Goal: Find specific page/section: Find specific page/section

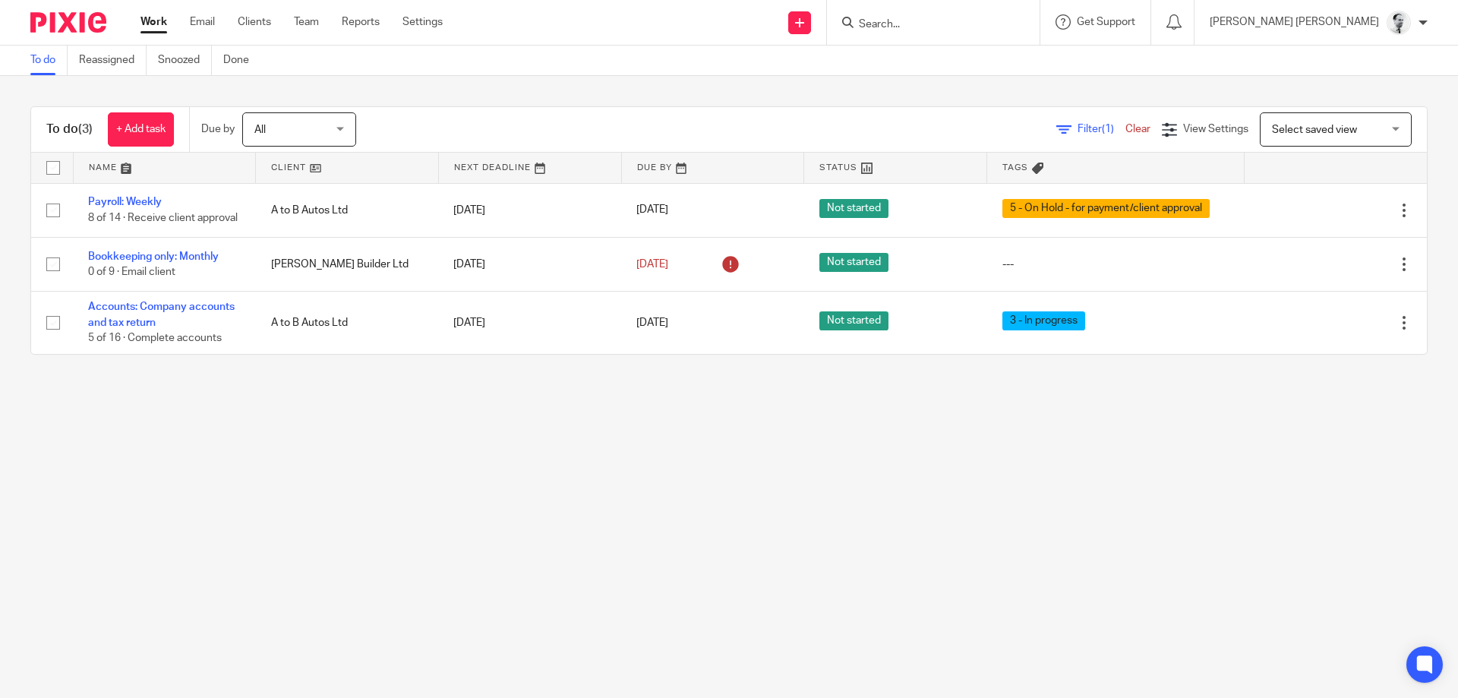
drag, startPoint x: 0, startPoint y: 0, endPoint x: 1019, endPoint y: 23, distance: 1019.1
click at [994, 20] on input "Search" at bounding box center [925, 25] width 137 height 14
type input "1"
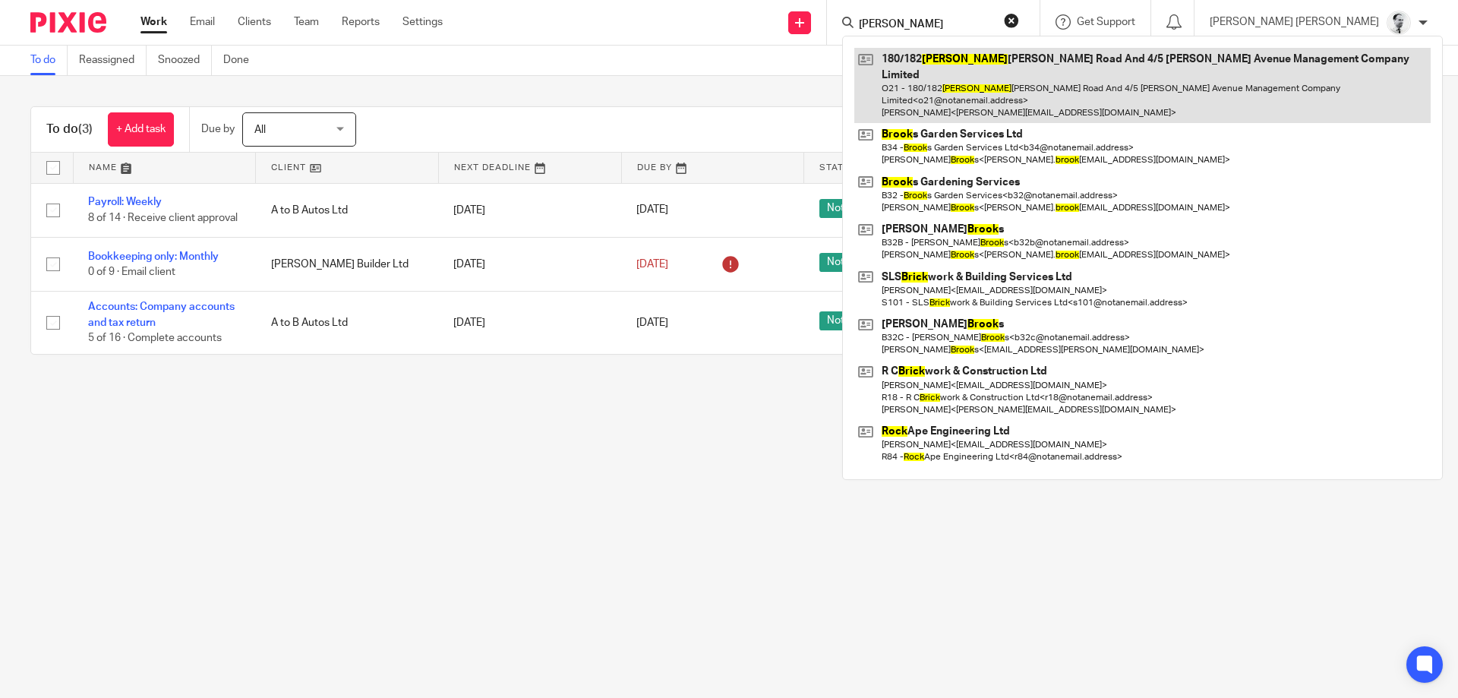
type input "[PERSON_NAME]"
click at [1064, 66] on link at bounding box center [1142, 85] width 576 height 75
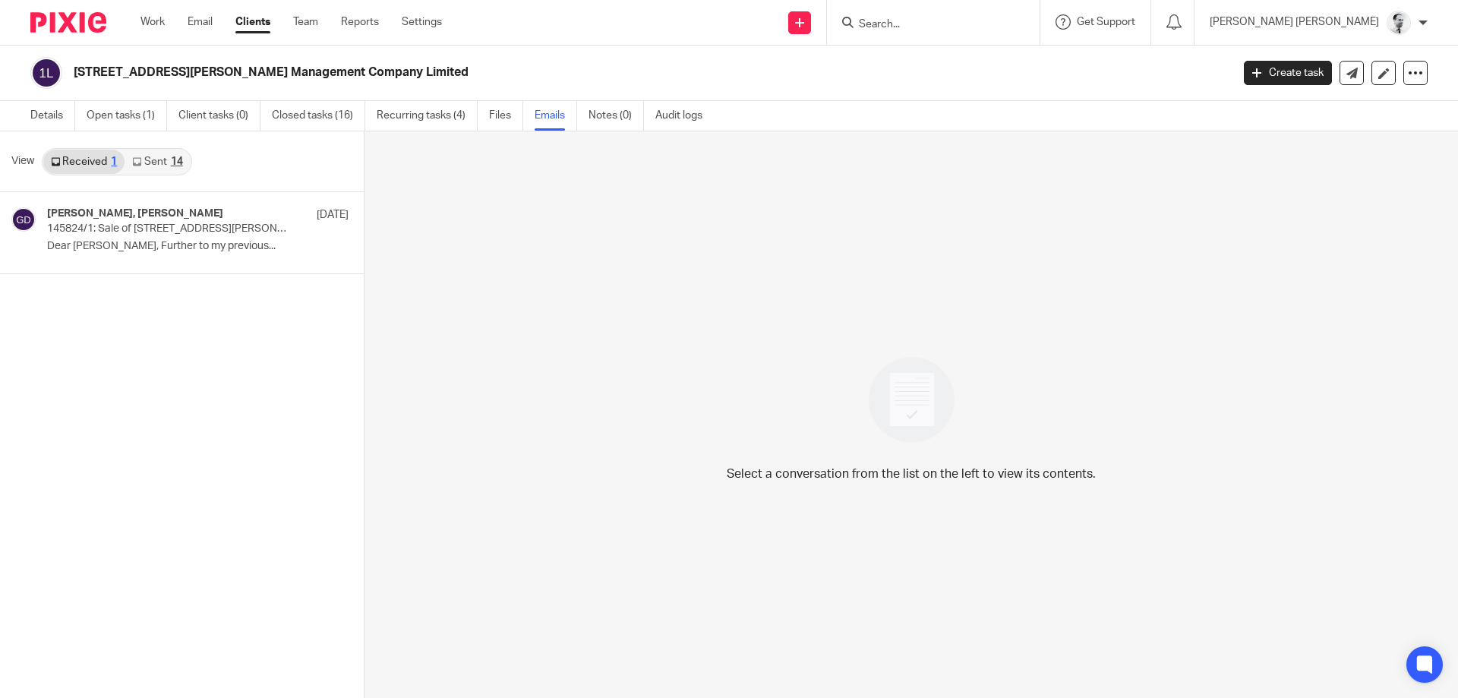
click at [157, 149] on div "Received 1 Sent 14" at bounding box center [117, 161] width 150 height 27
click at [153, 157] on link "Sent 14" at bounding box center [157, 162] width 65 height 24
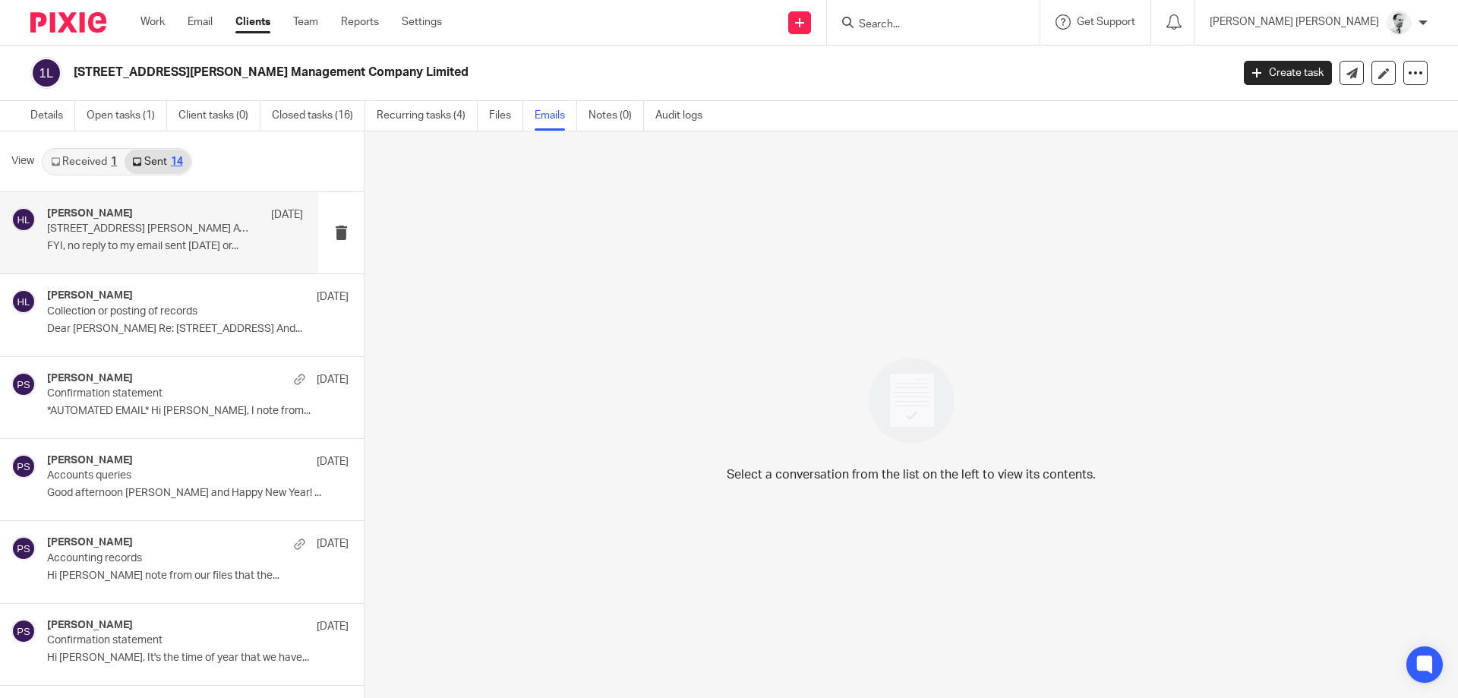
click at [126, 241] on p "FYI, no reply to my email sent on Wednesday or..." at bounding box center [175, 246] width 256 height 13
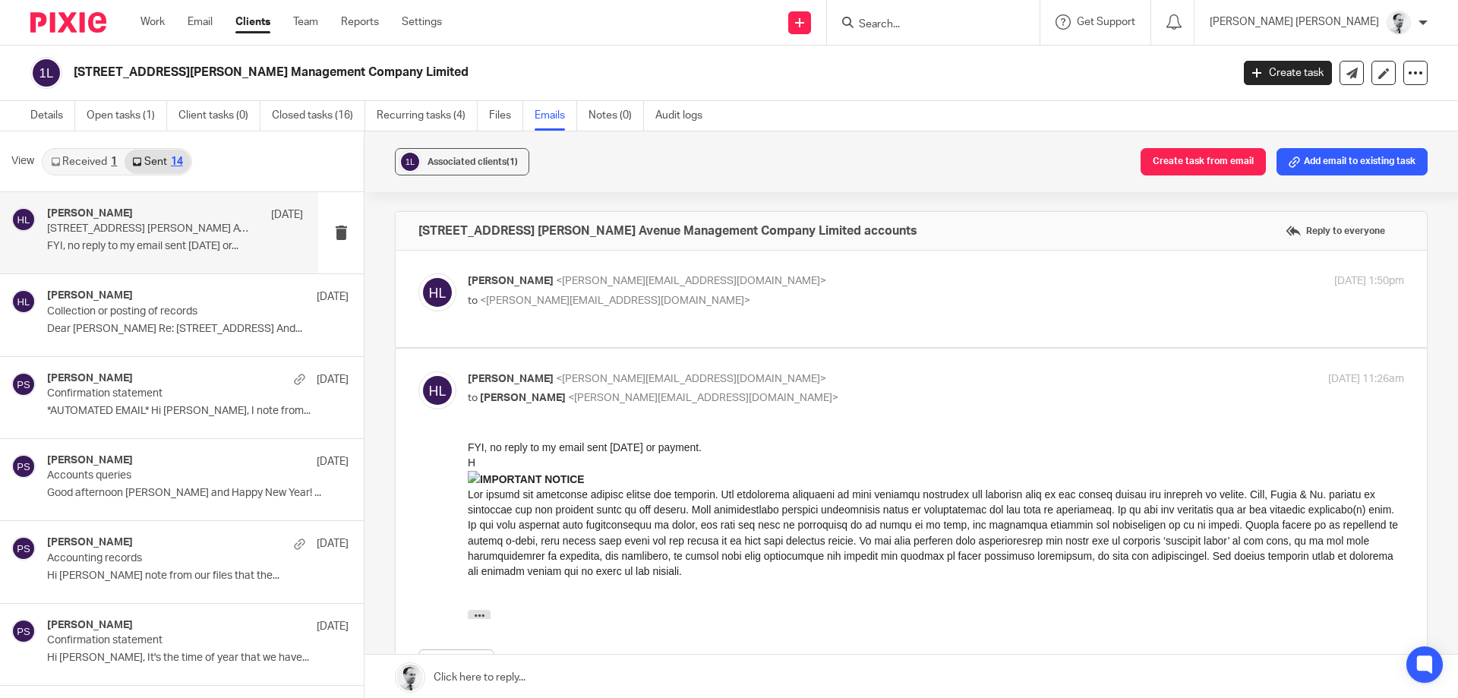
click at [75, 147] on div "View Received 1 Sent 14" at bounding box center [182, 161] width 364 height 61
click at [84, 166] on link "Received 1" at bounding box center [83, 162] width 81 height 24
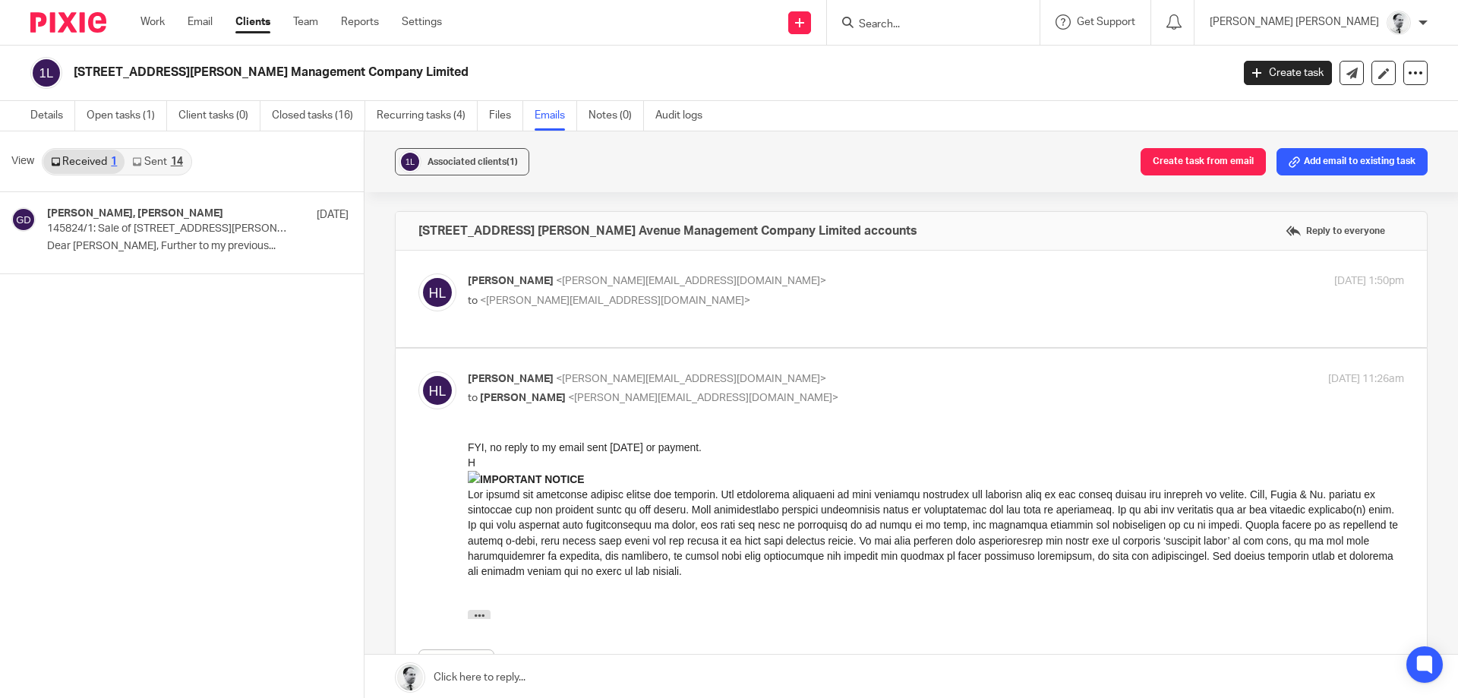
scroll to position [2, 0]
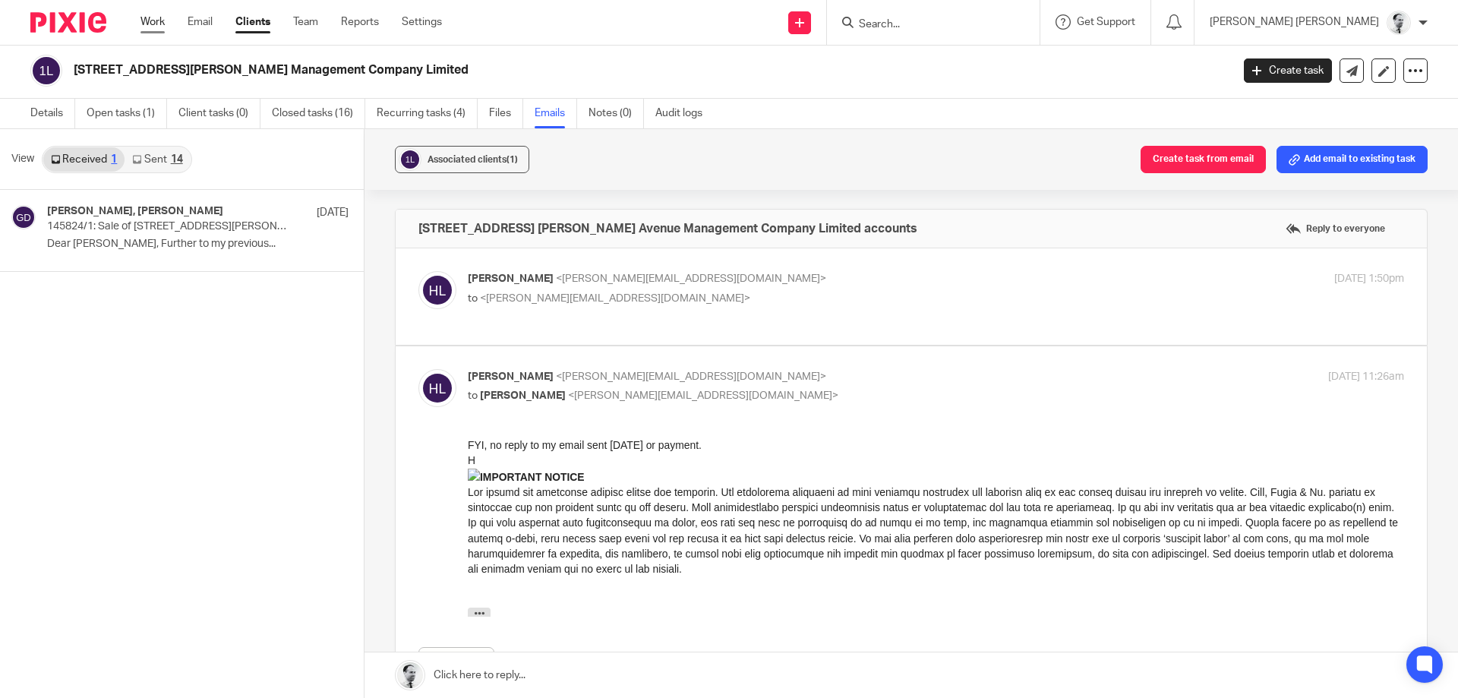
click at [151, 22] on link "Work" at bounding box center [152, 21] width 24 height 15
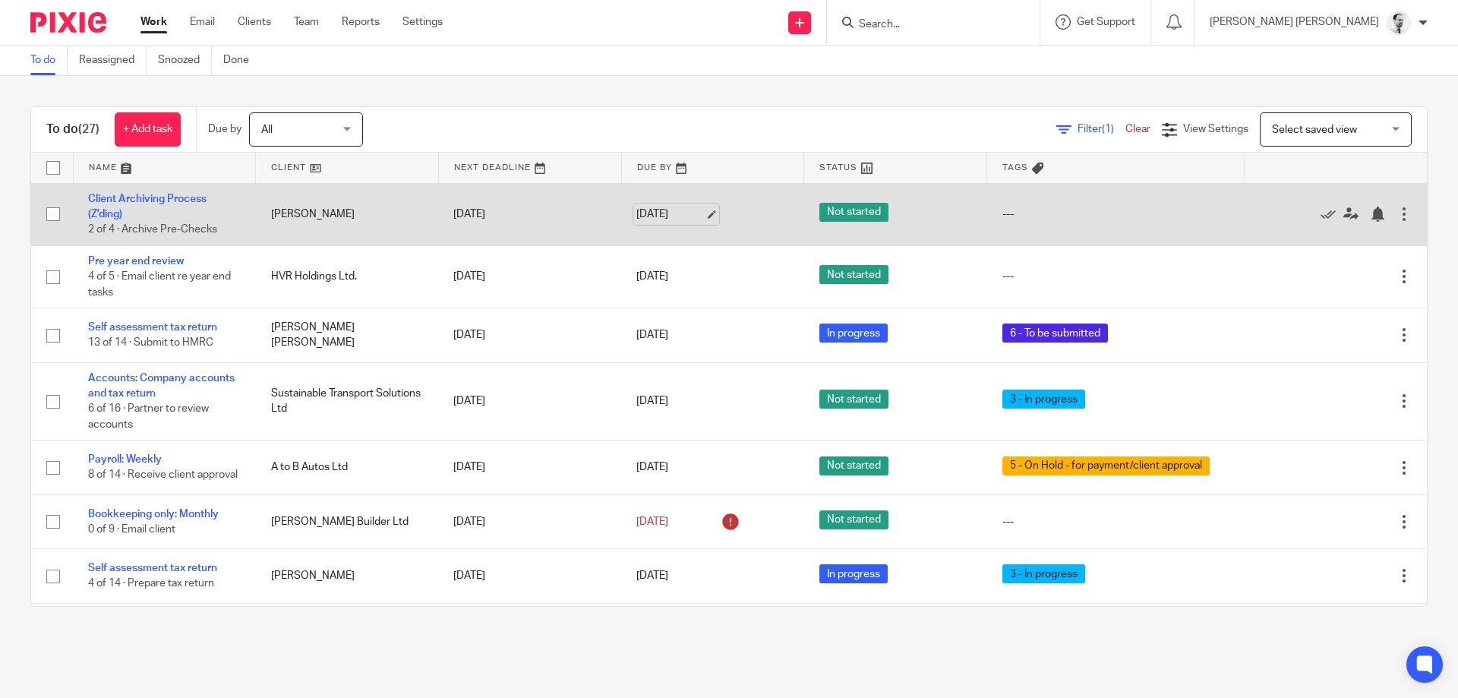
click at [686, 212] on link "[DATE]" at bounding box center [670, 215] width 68 height 16
click at [1380, 214] on div at bounding box center [1377, 214] width 15 height 15
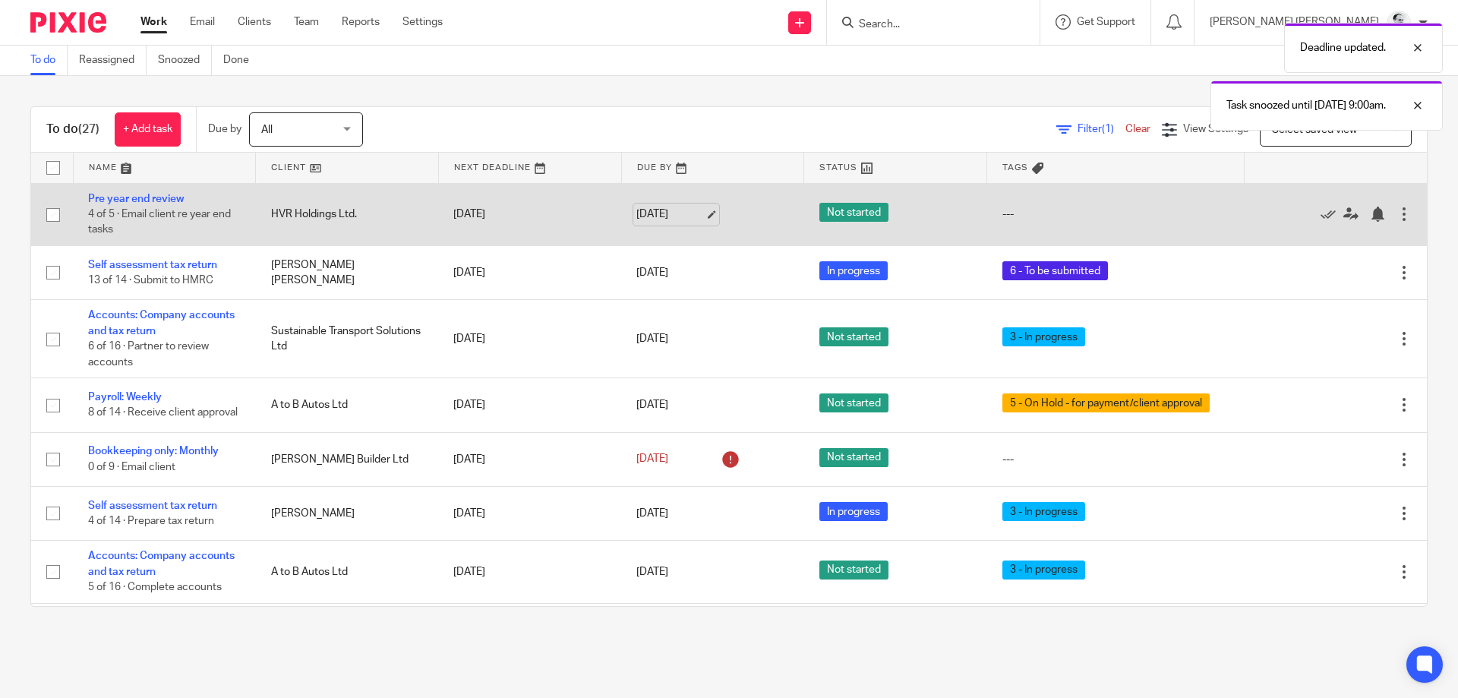
click at [654, 216] on link "[DATE]" at bounding box center [670, 215] width 68 height 16
click at [1378, 217] on div at bounding box center [1377, 214] width 15 height 15
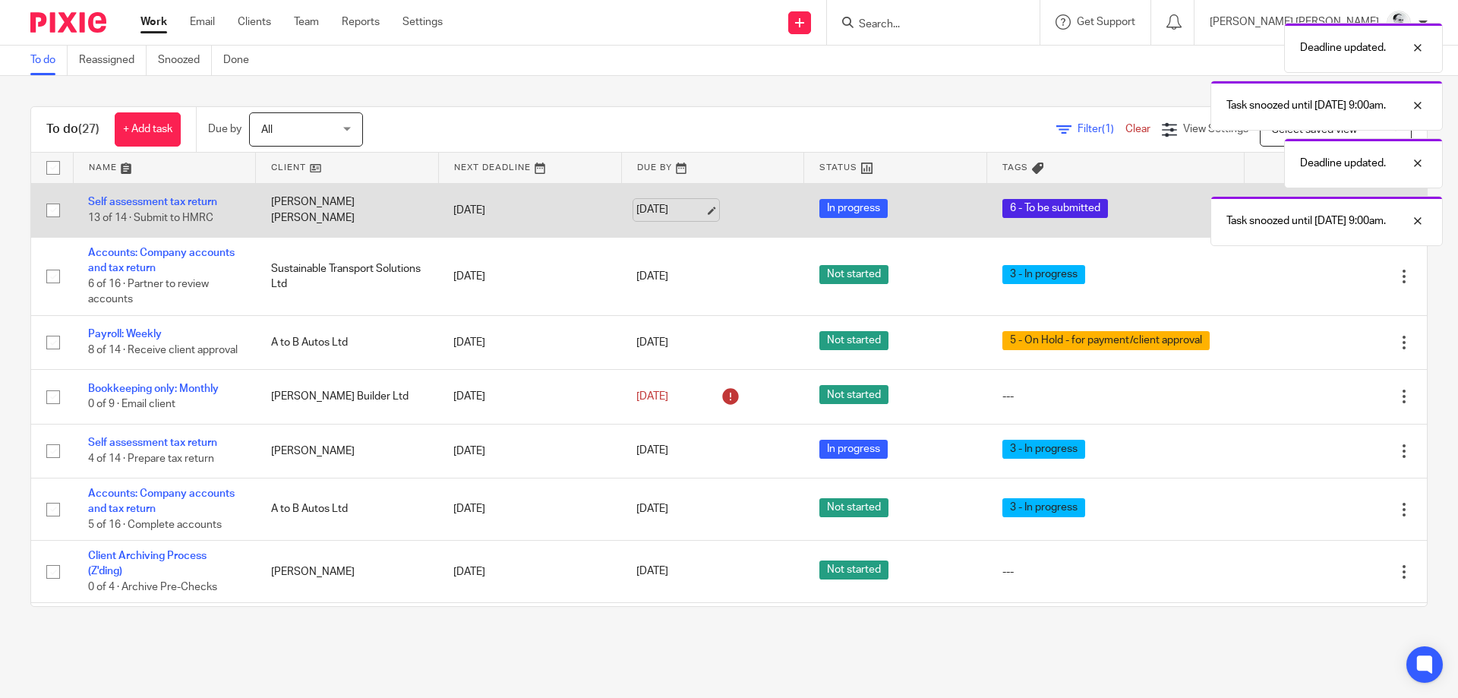
click at [674, 209] on link "[DATE]" at bounding box center [670, 210] width 68 height 16
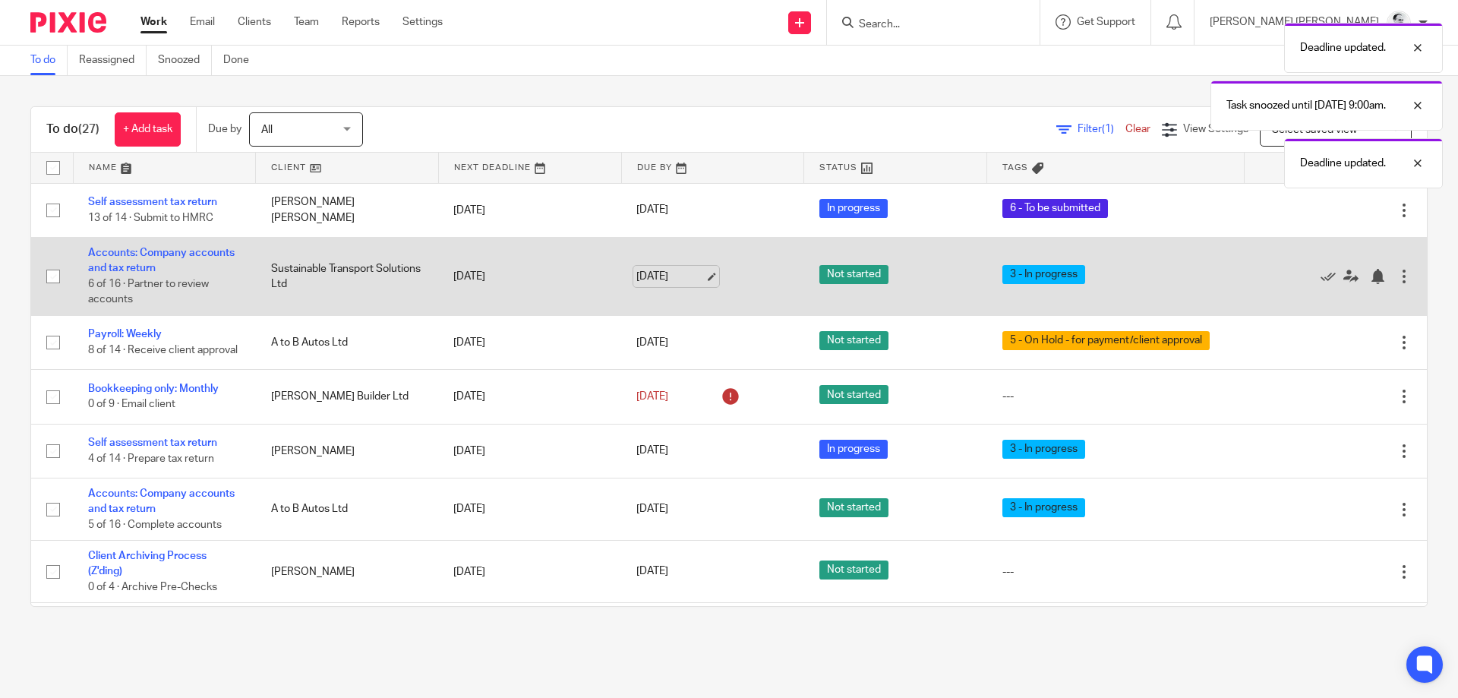
click at [676, 275] on link "[DATE]" at bounding box center [670, 277] width 68 height 16
click at [1378, 273] on div at bounding box center [1377, 276] width 15 height 15
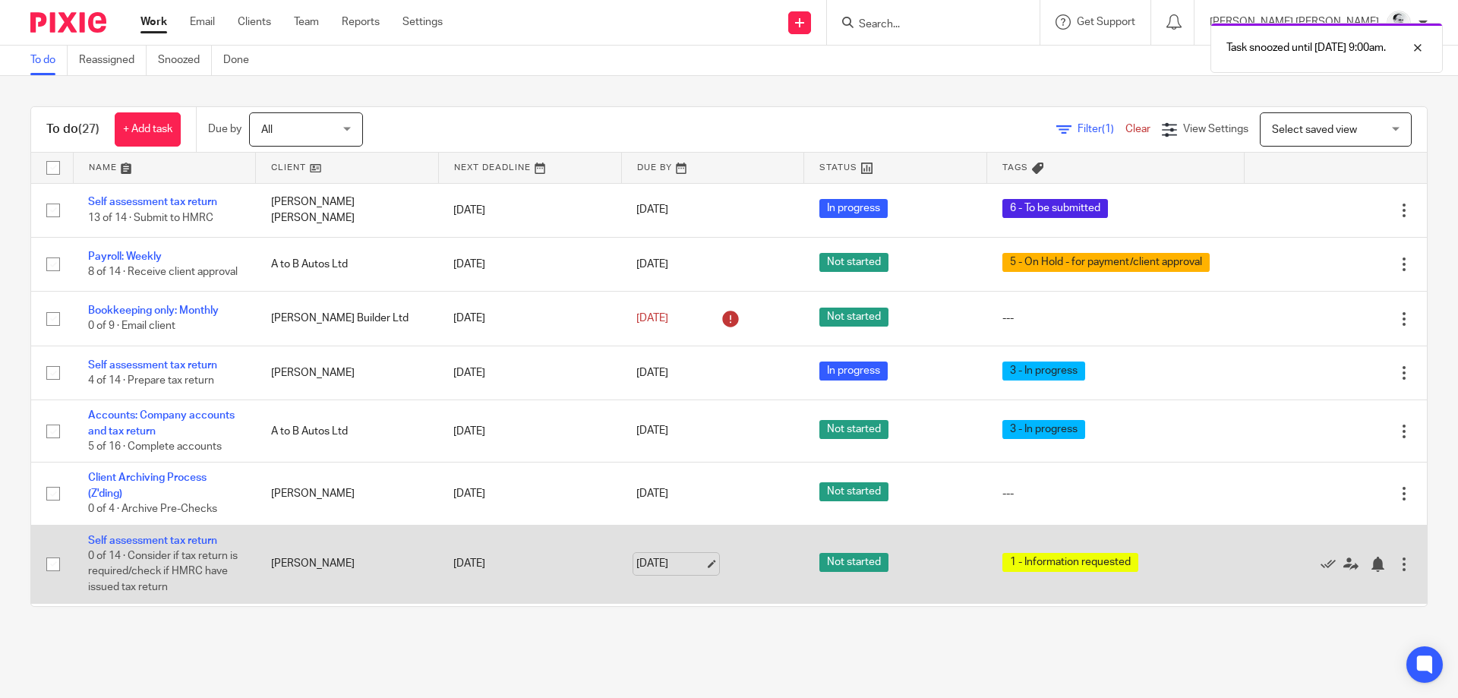
scroll to position [128, 0]
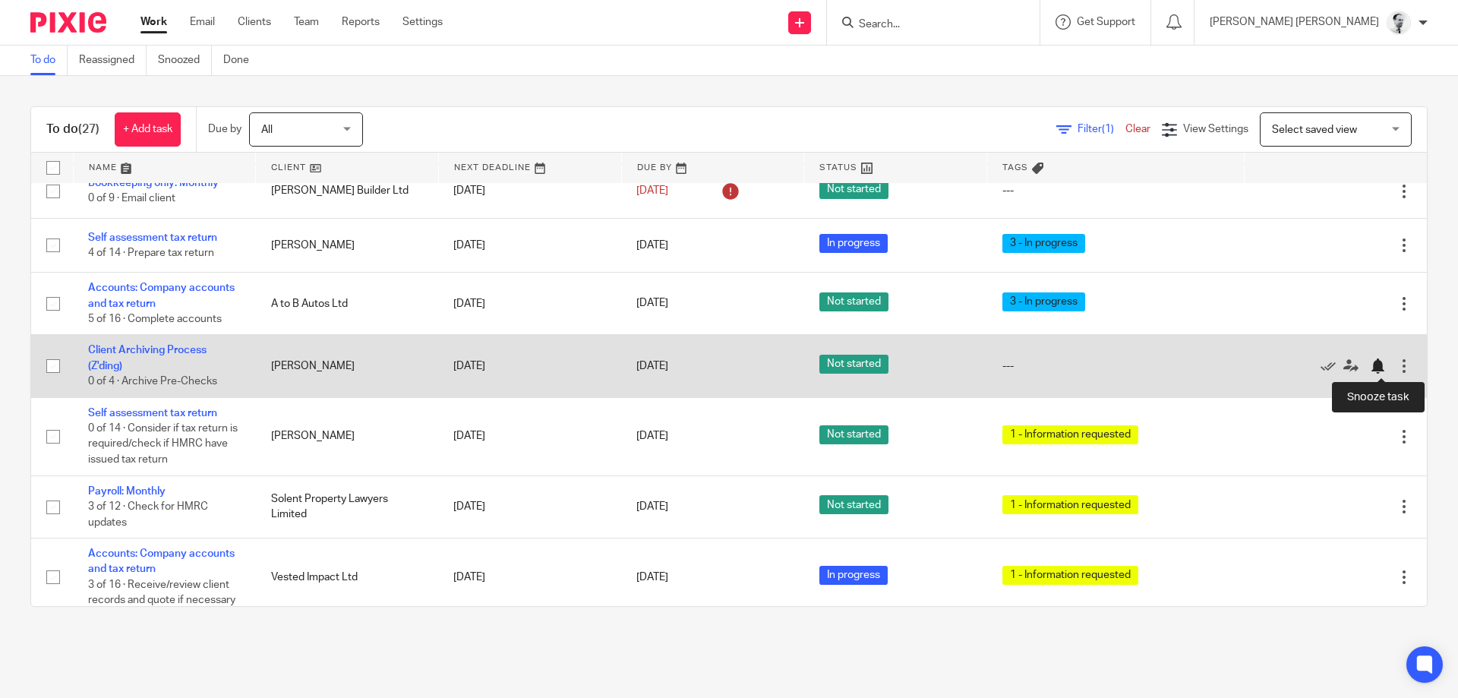
click at [1382, 367] on div at bounding box center [1377, 365] width 15 height 15
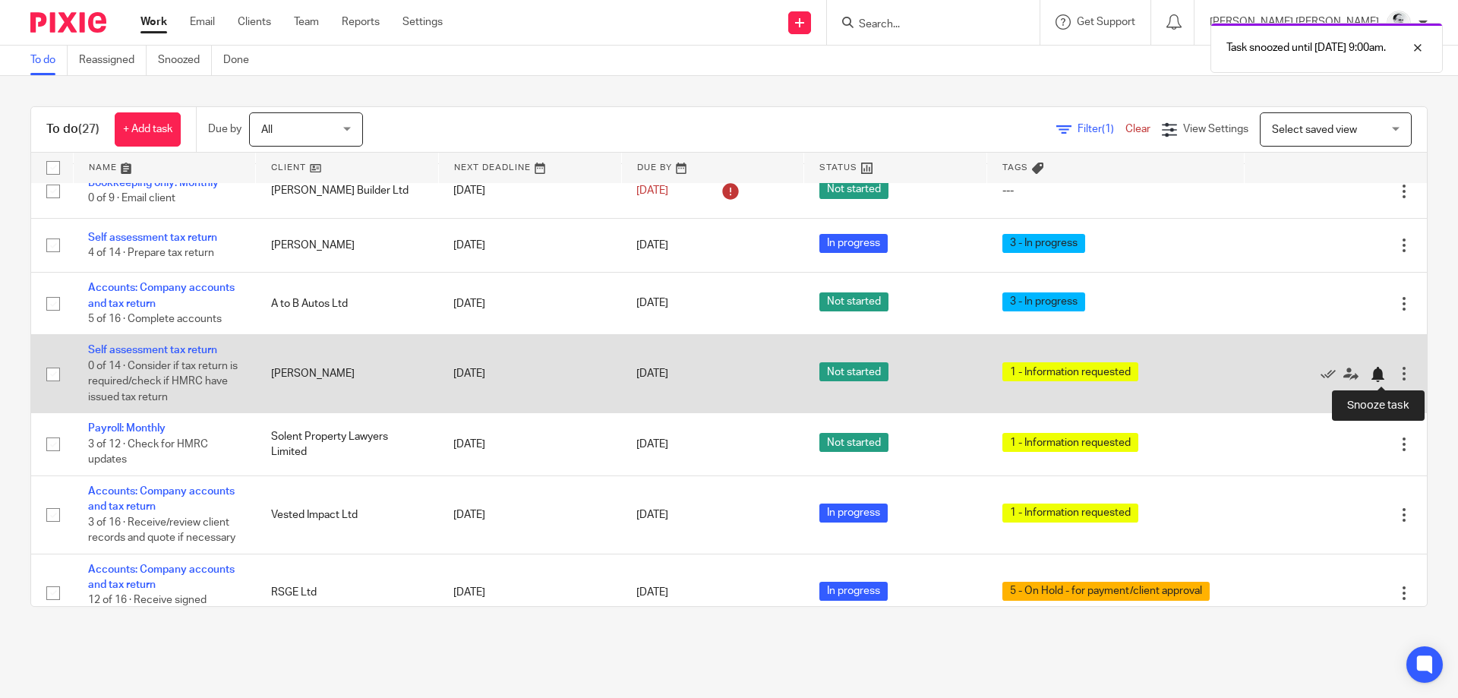
click at [1379, 374] on div at bounding box center [1377, 374] width 15 height 15
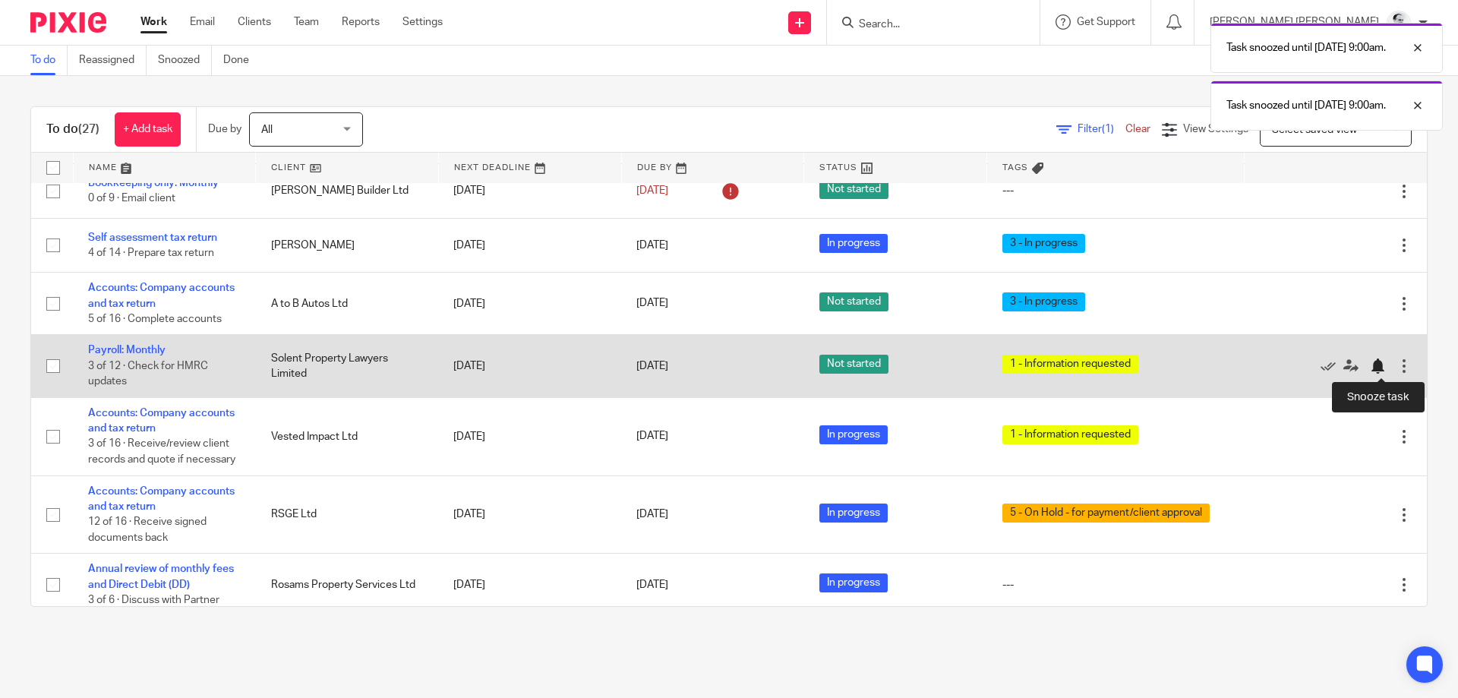
click at [1379, 367] on div at bounding box center [1377, 365] width 15 height 15
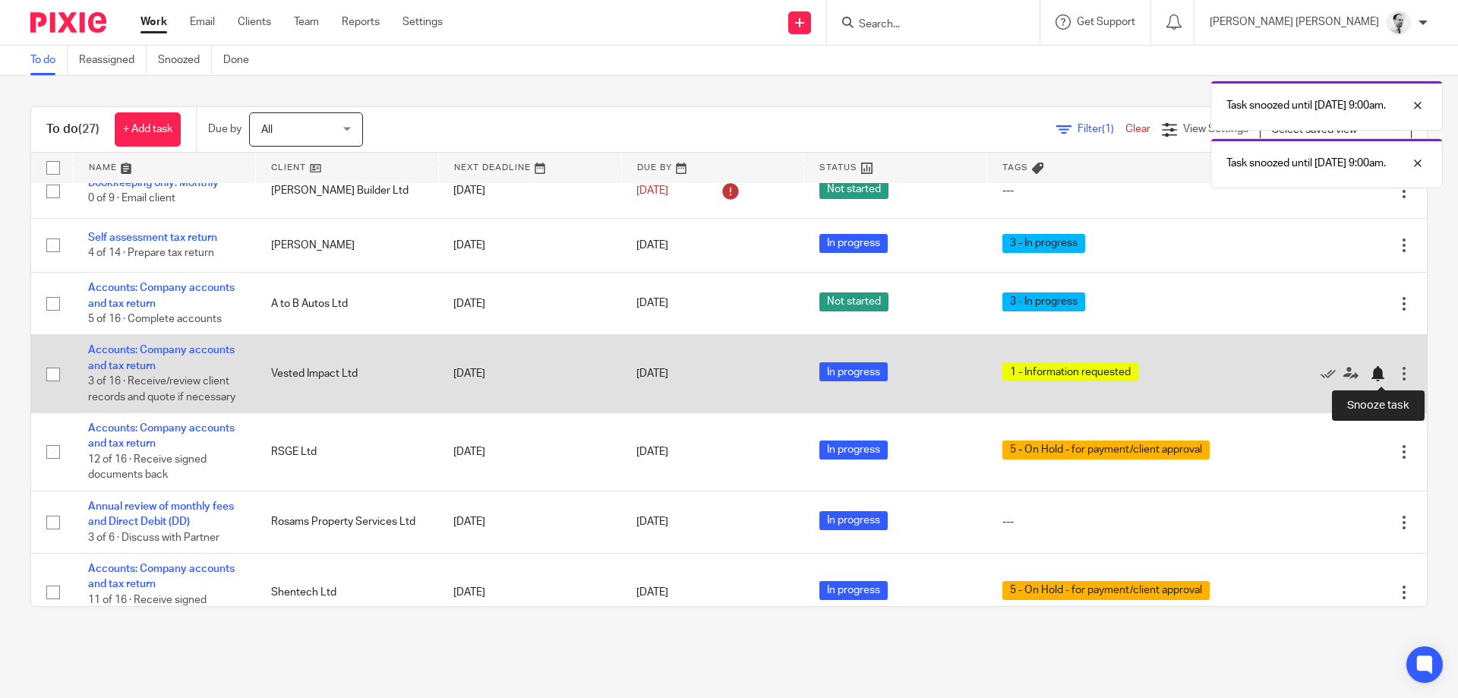
click at [1385, 371] on div at bounding box center [1381, 373] width 23 height 15
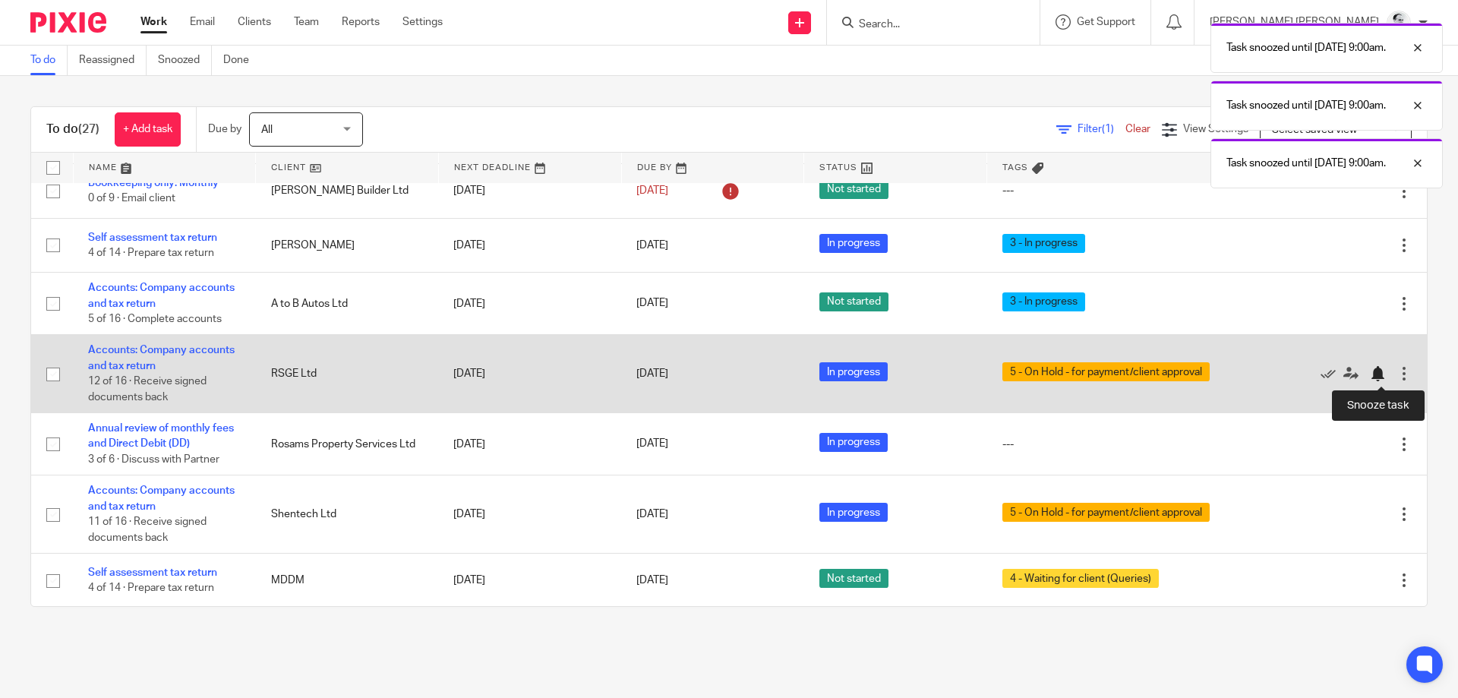
click at [1379, 374] on div at bounding box center [1377, 373] width 15 height 15
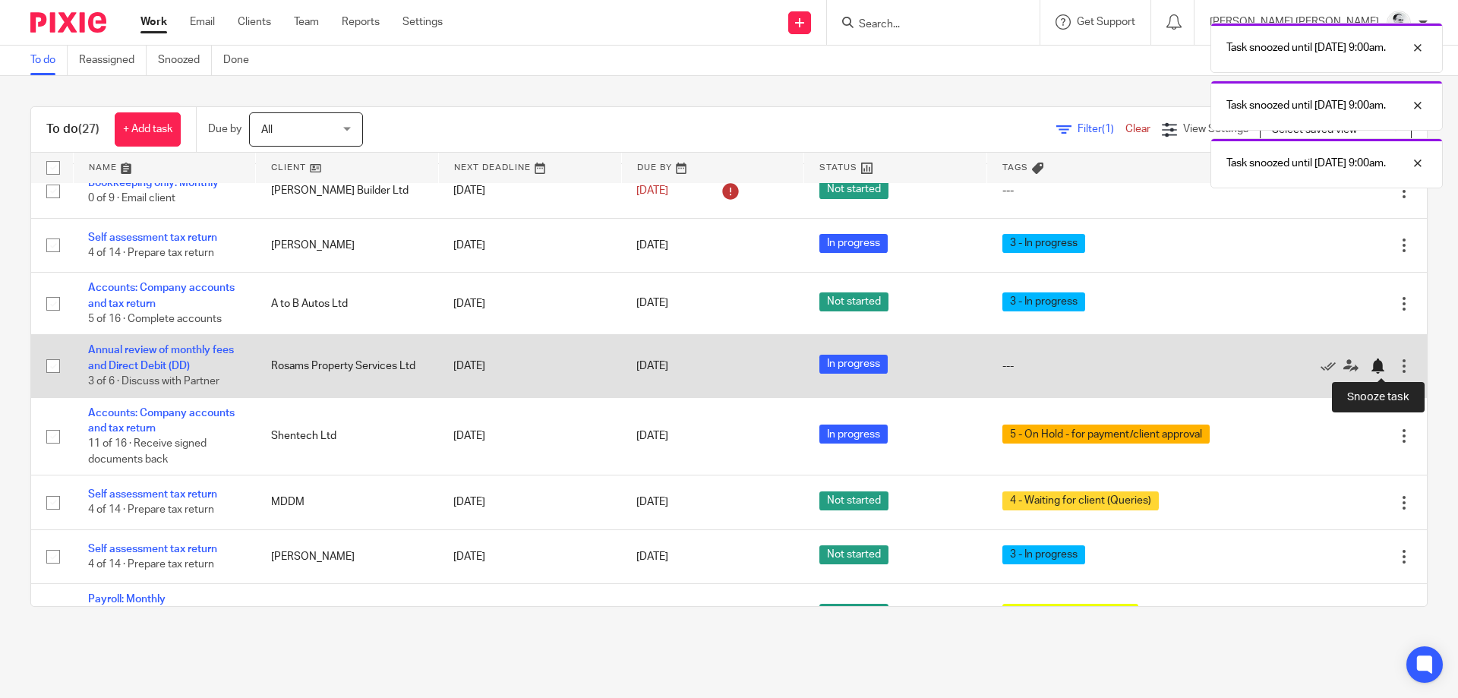
click at [1377, 364] on div at bounding box center [1377, 365] width 15 height 15
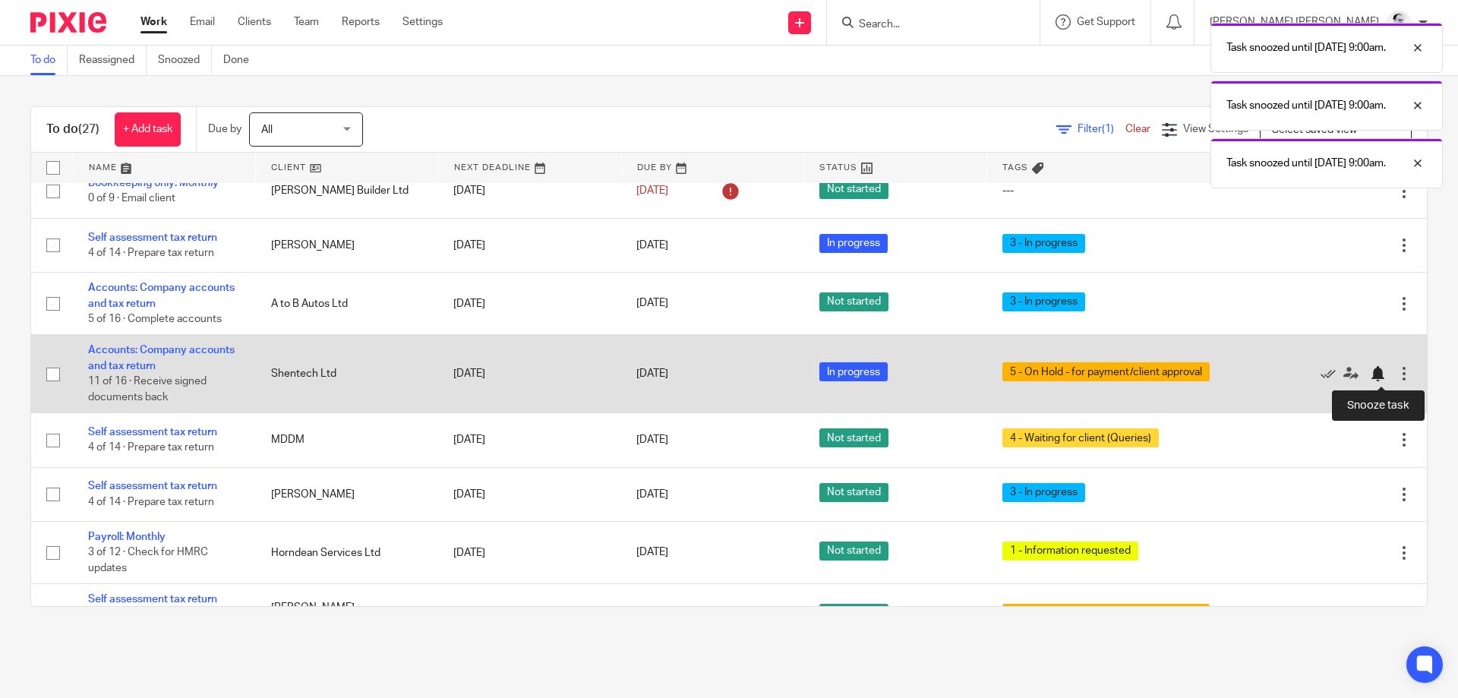
click at [1378, 375] on div at bounding box center [1377, 373] width 15 height 15
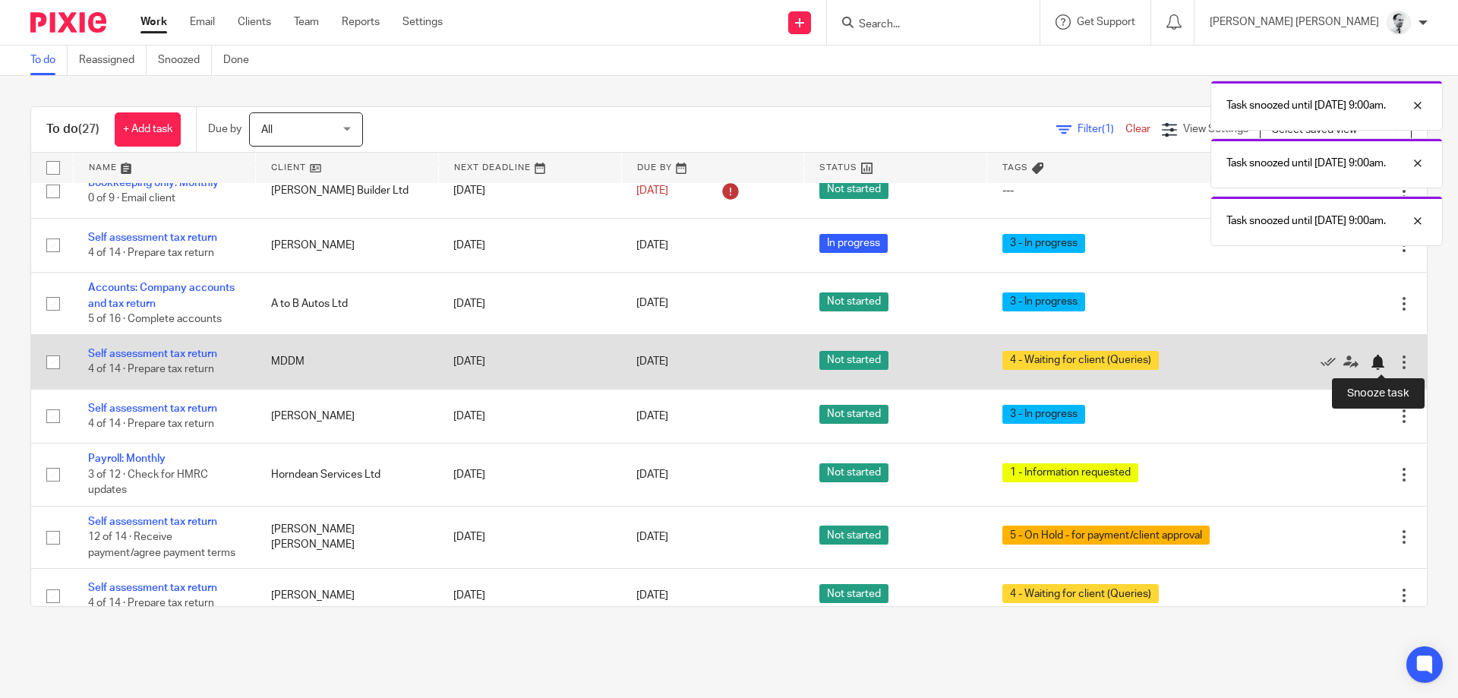
click at [1382, 359] on div at bounding box center [1377, 362] width 15 height 15
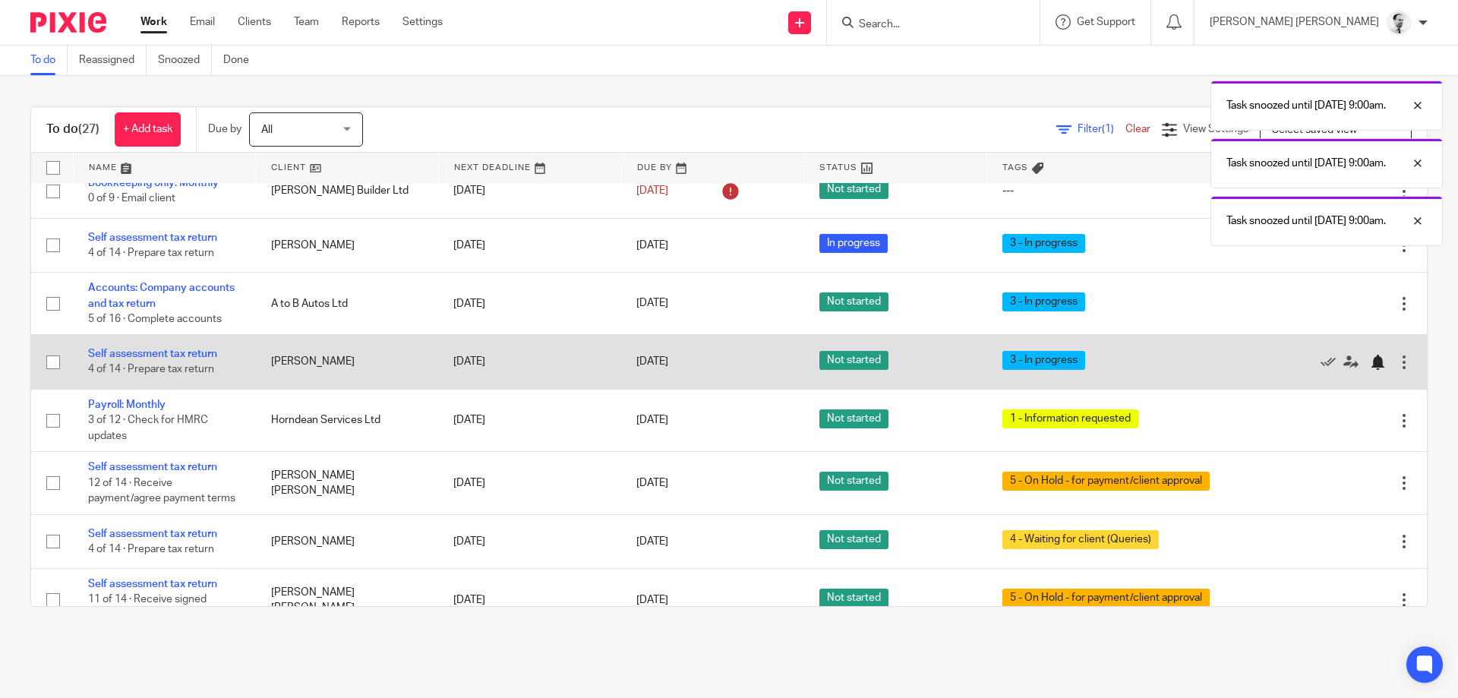
click at [1382, 355] on div at bounding box center [1377, 362] width 15 height 15
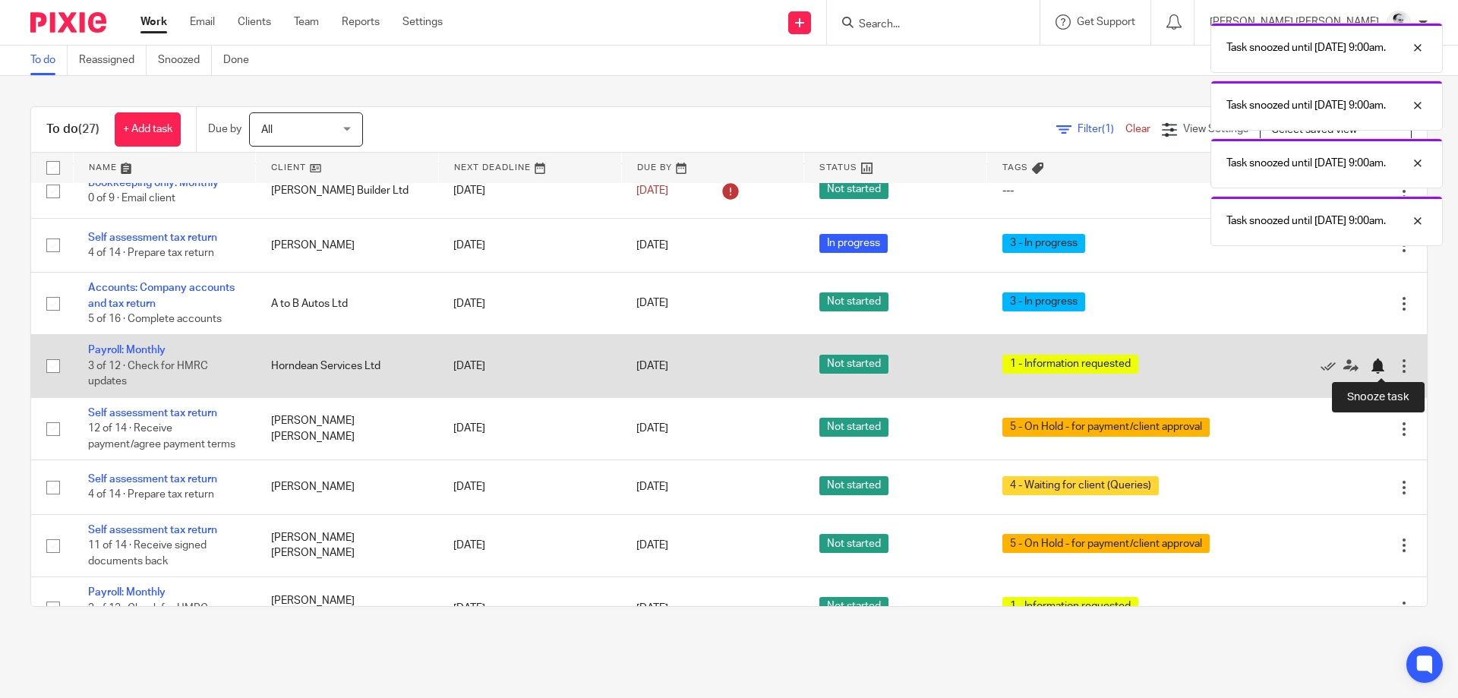
click at [1383, 365] on div at bounding box center [1377, 365] width 15 height 15
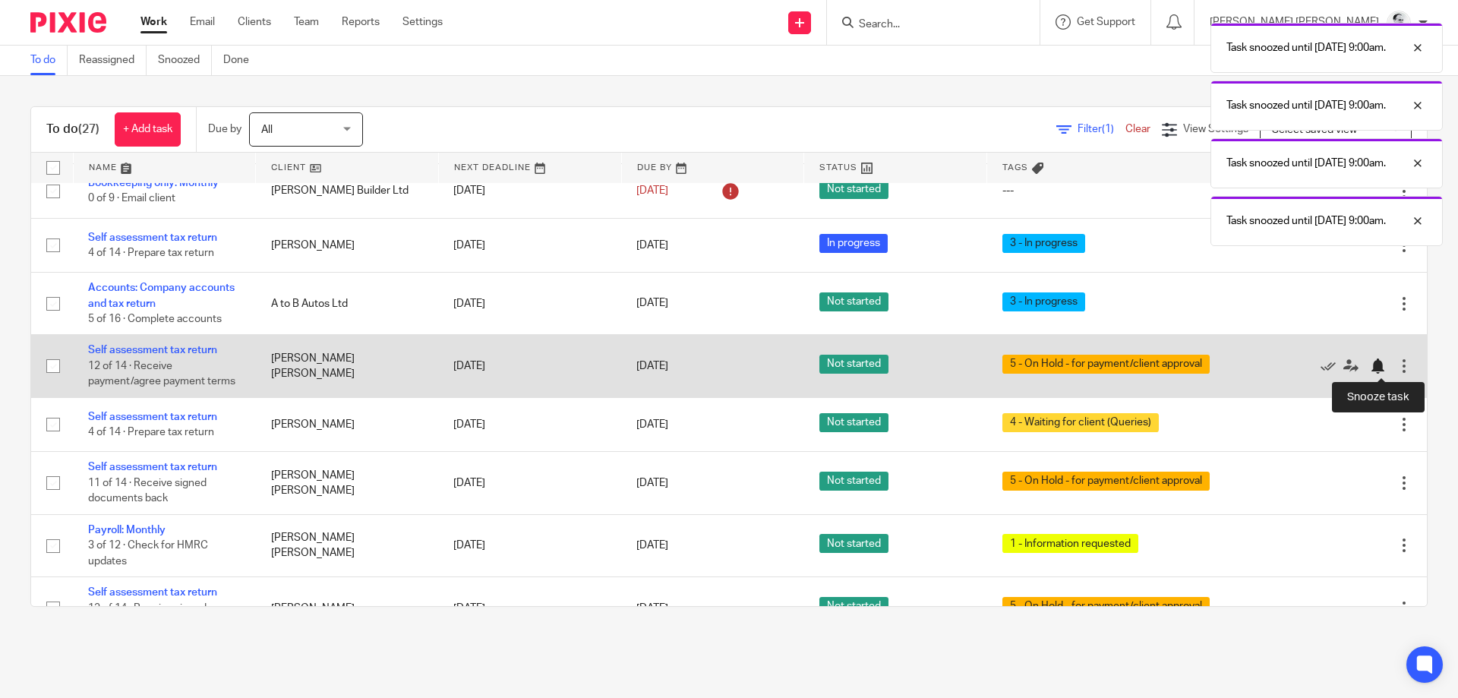
click at [1383, 372] on div at bounding box center [1377, 365] width 15 height 15
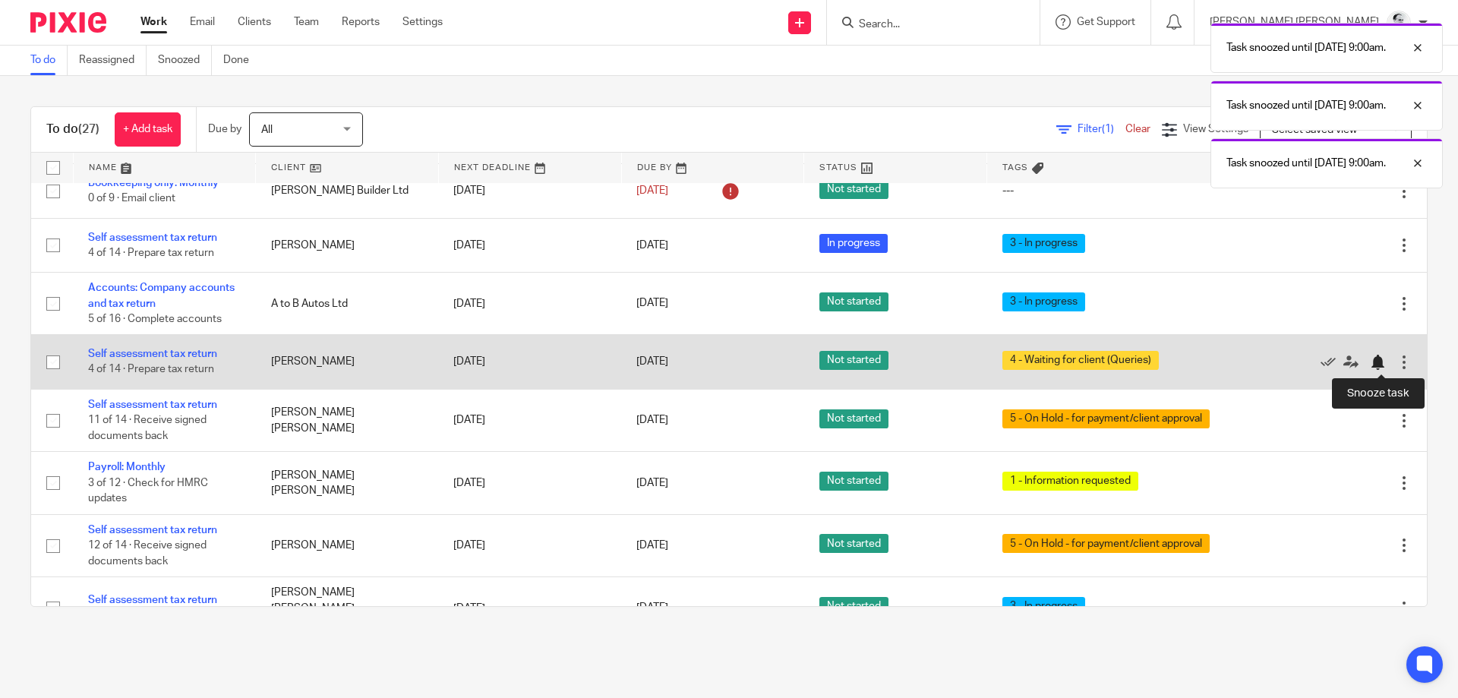
click at [1376, 367] on div at bounding box center [1377, 362] width 15 height 15
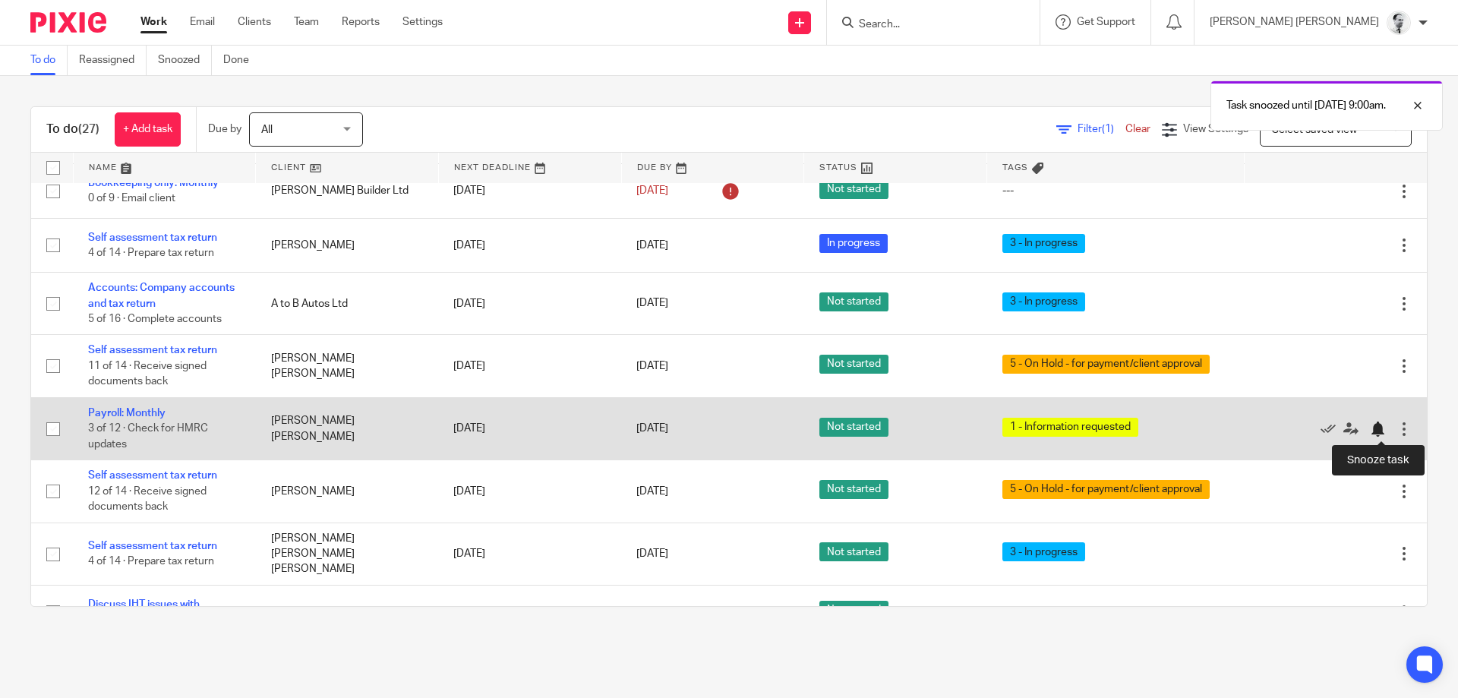
click at [1382, 431] on div at bounding box center [1377, 428] width 15 height 15
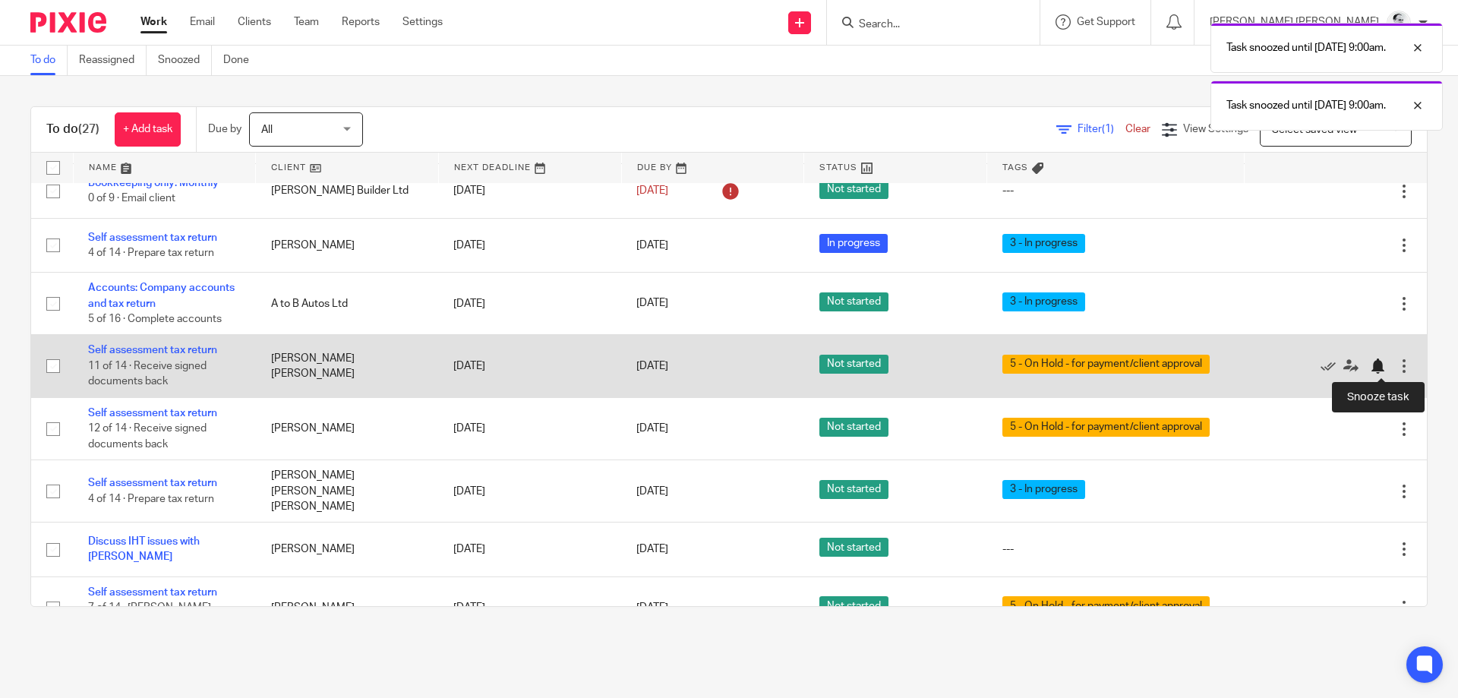
click at [1384, 364] on div at bounding box center [1377, 365] width 15 height 15
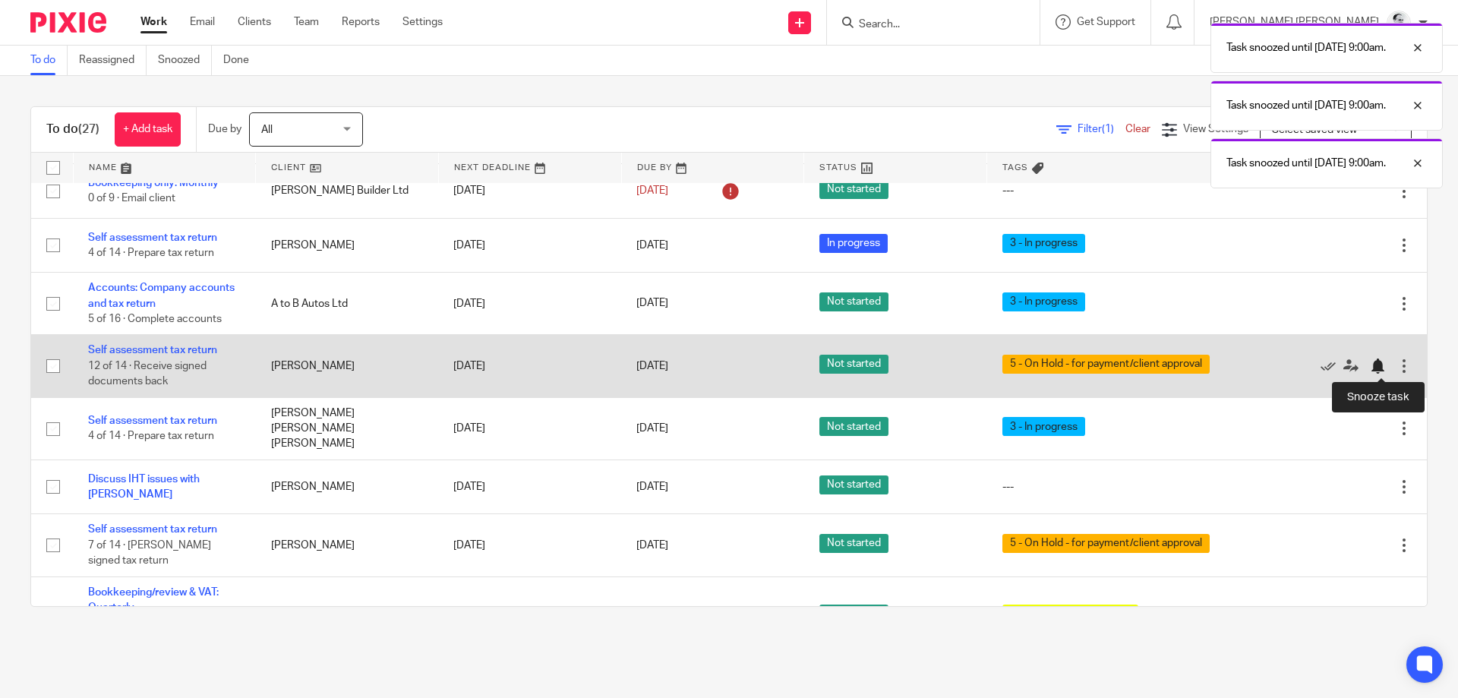
click at [1373, 362] on div at bounding box center [1377, 365] width 15 height 15
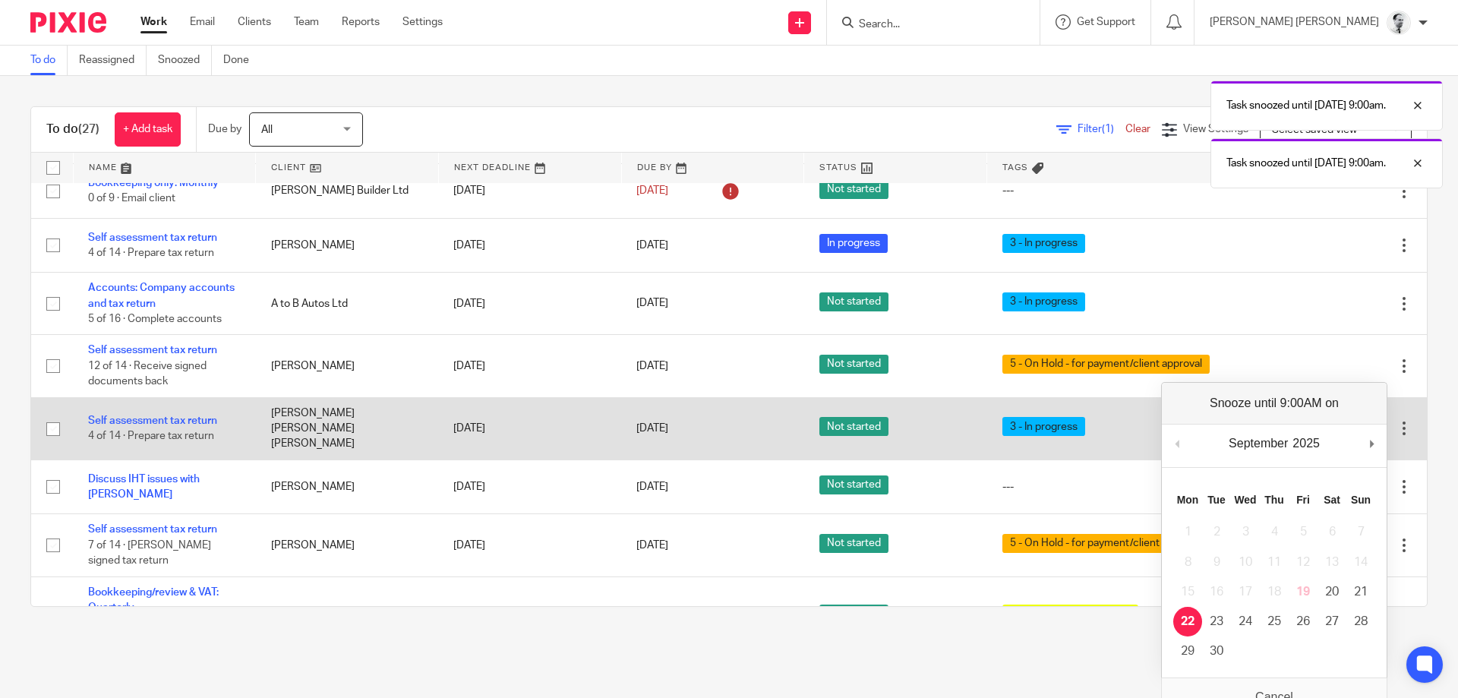
scroll to position [106, 0]
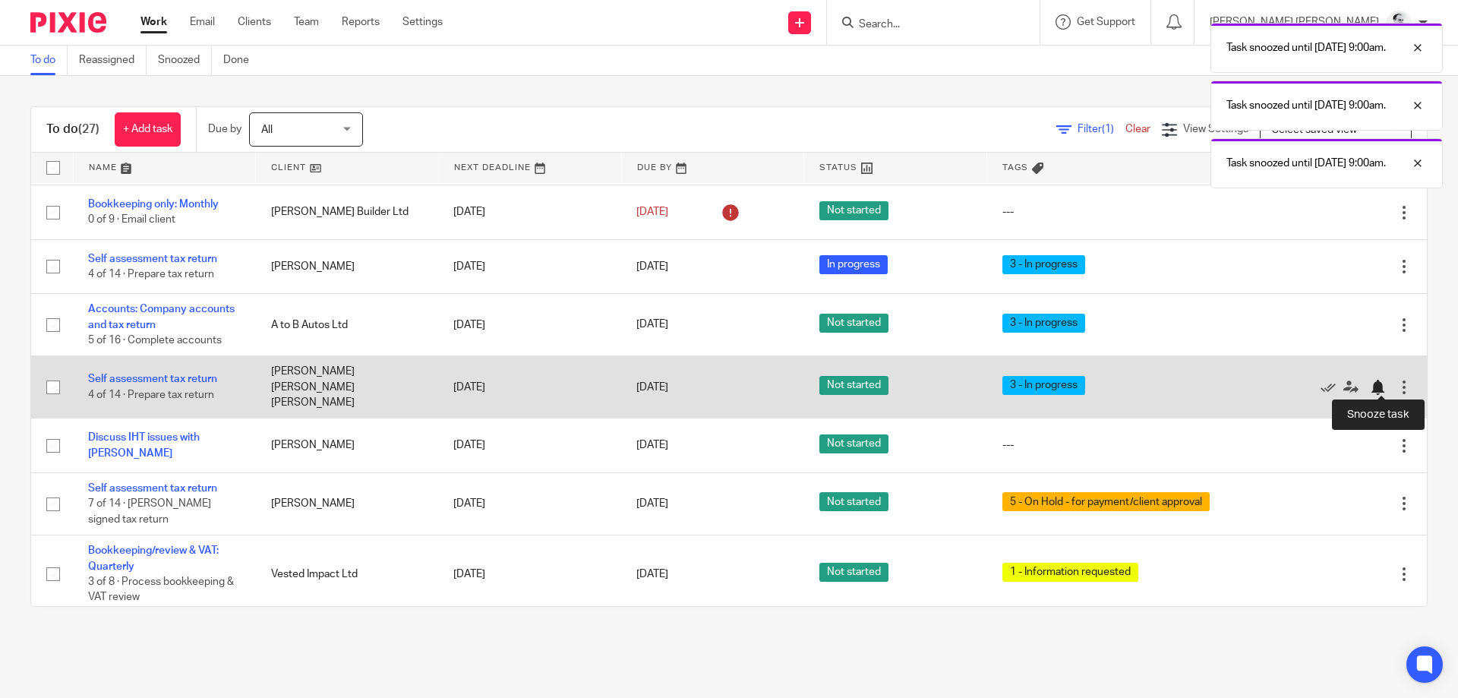
click at [1386, 386] on div at bounding box center [1381, 387] width 23 height 15
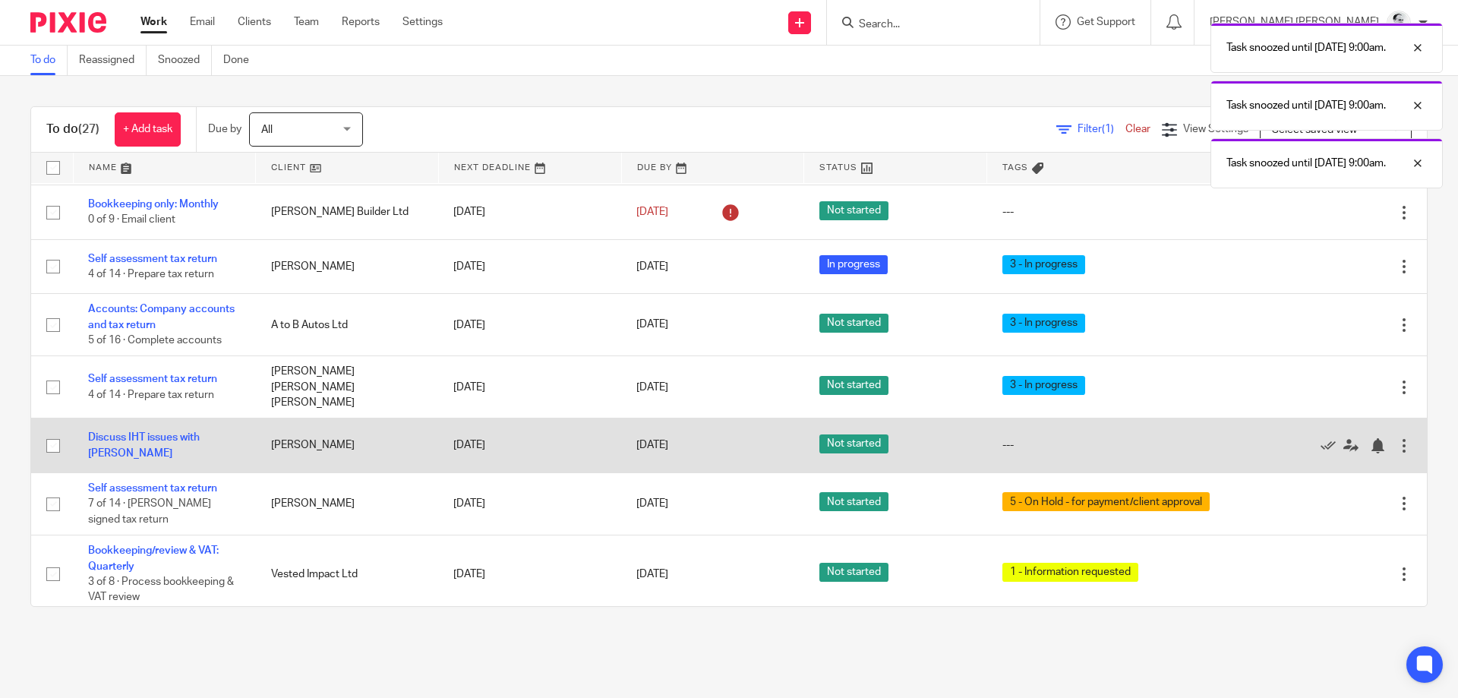
scroll to position [52, 0]
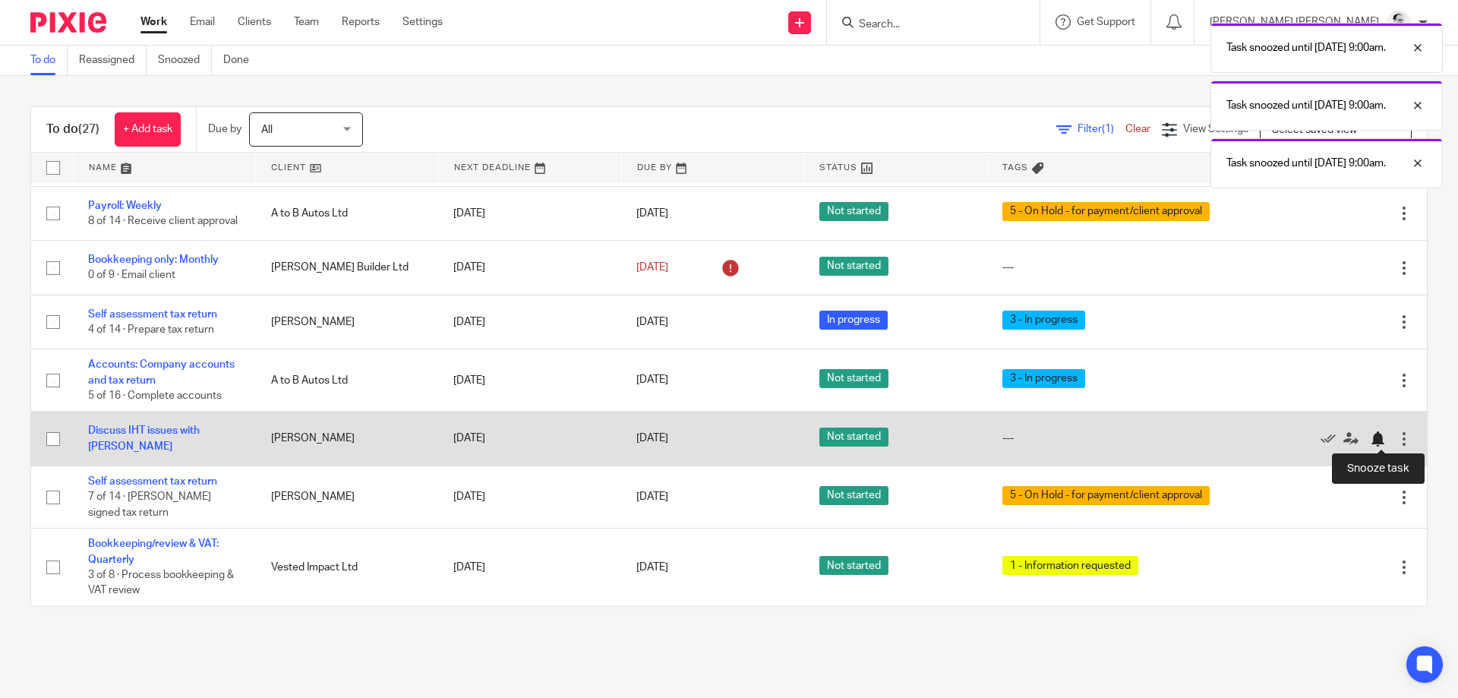
click at [1373, 437] on div at bounding box center [1377, 438] width 15 height 15
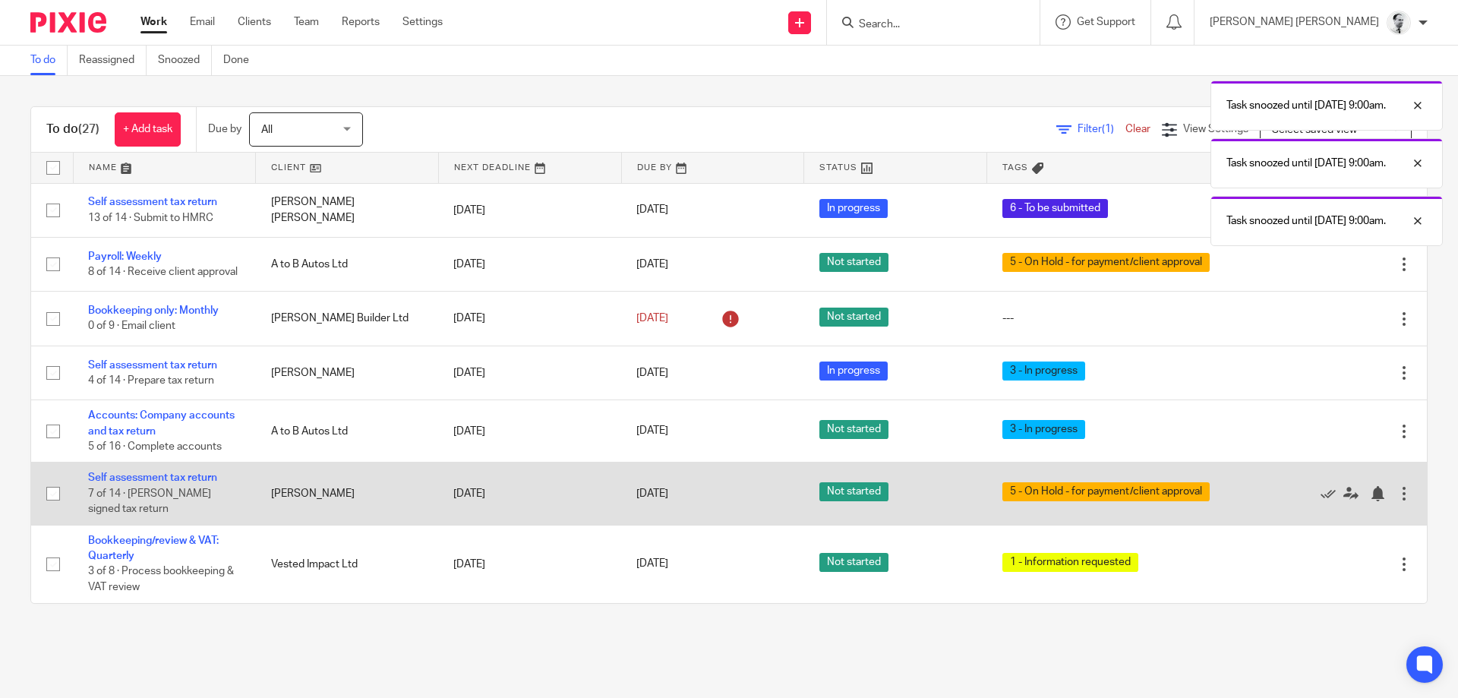
scroll to position [0, 0]
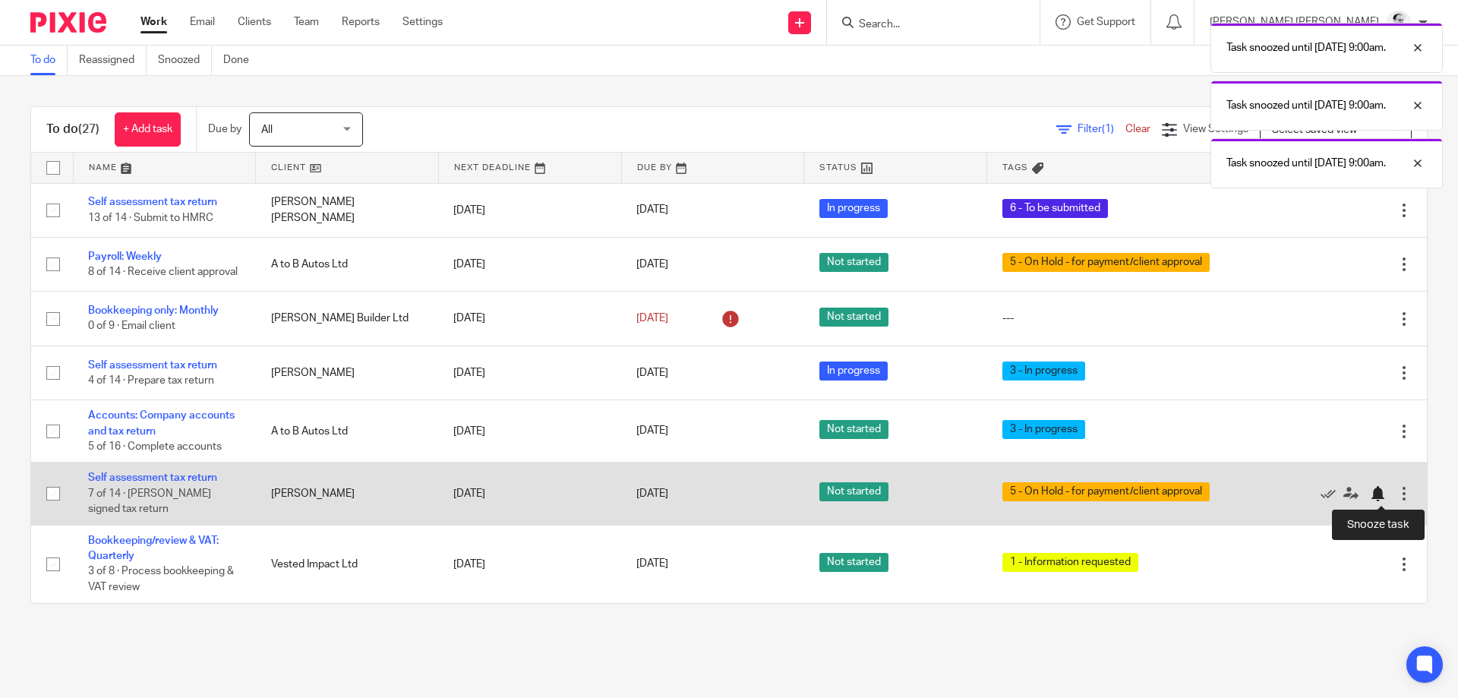
click at [1383, 490] on div at bounding box center [1377, 493] width 15 height 15
